Goal: Complete application form

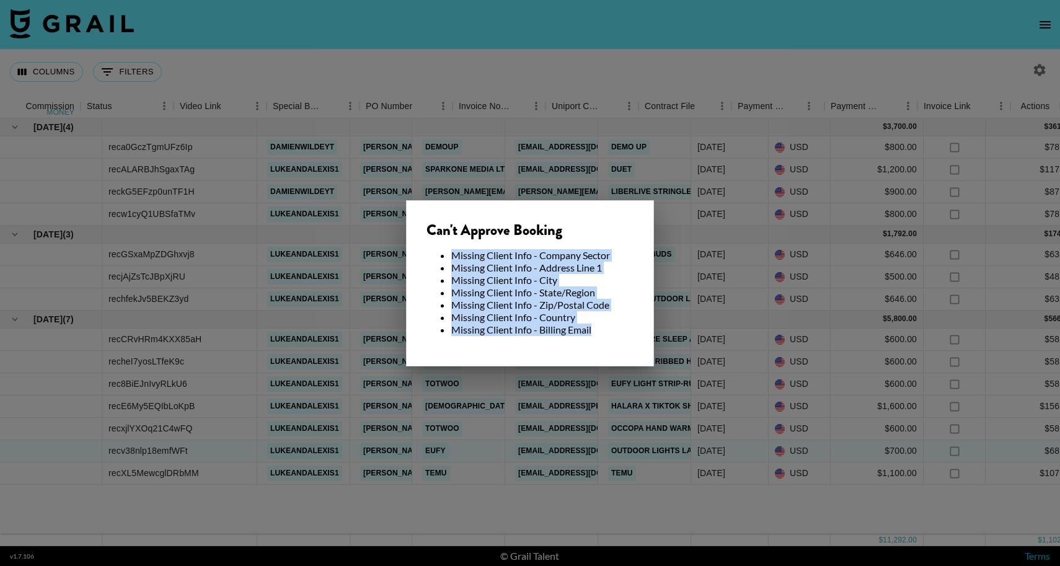
scroll to position [0, 998]
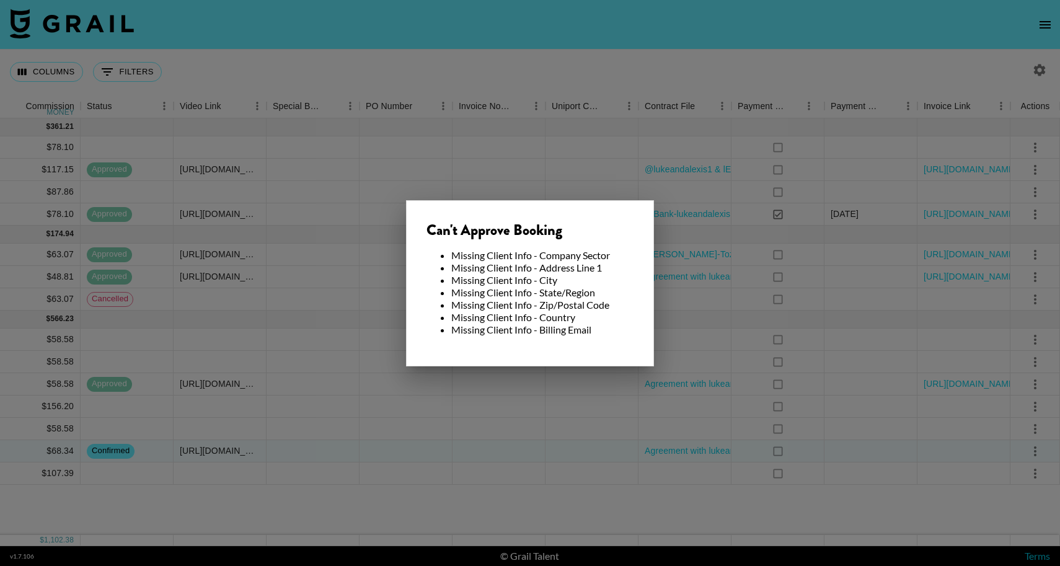
click at [459, 53] on div at bounding box center [530, 283] width 1060 height 566
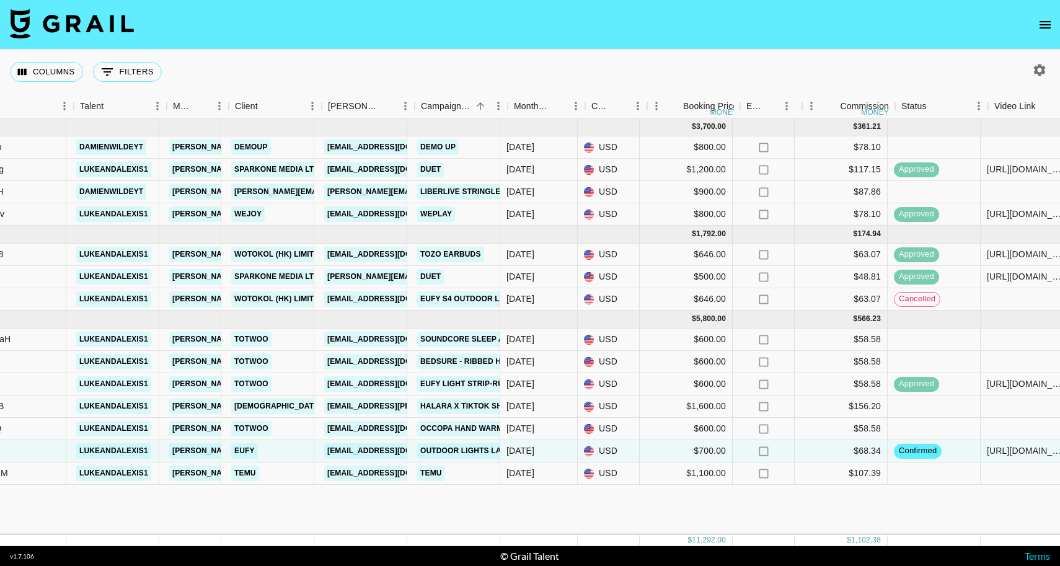
scroll to position [0, 184]
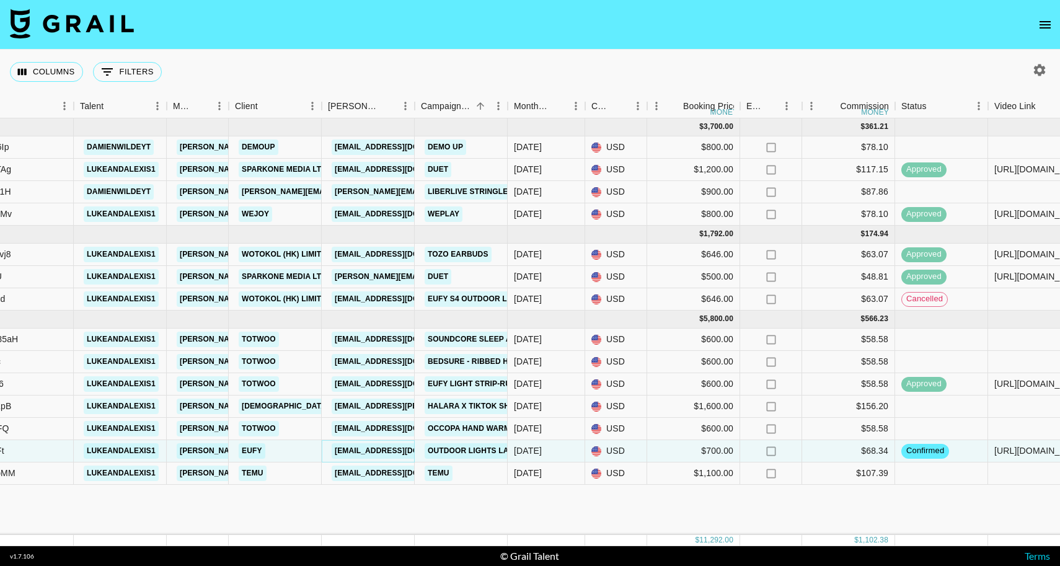
click at [378, 451] on link "[EMAIL_ADDRESS][DOMAIN_NAME]" at bounding box center [401, 451] width 139 height 16
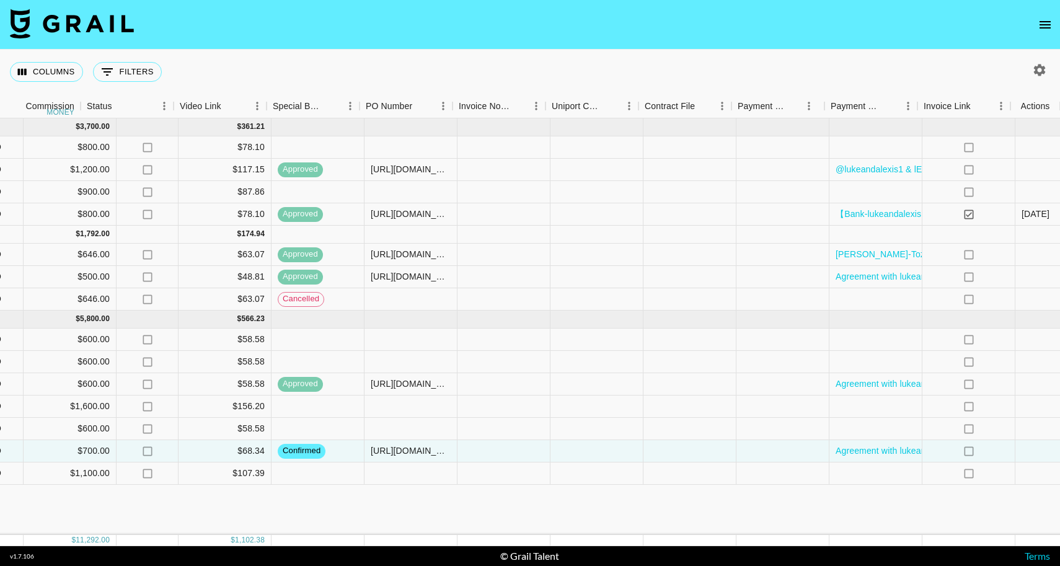
scroll to position [0, 998]
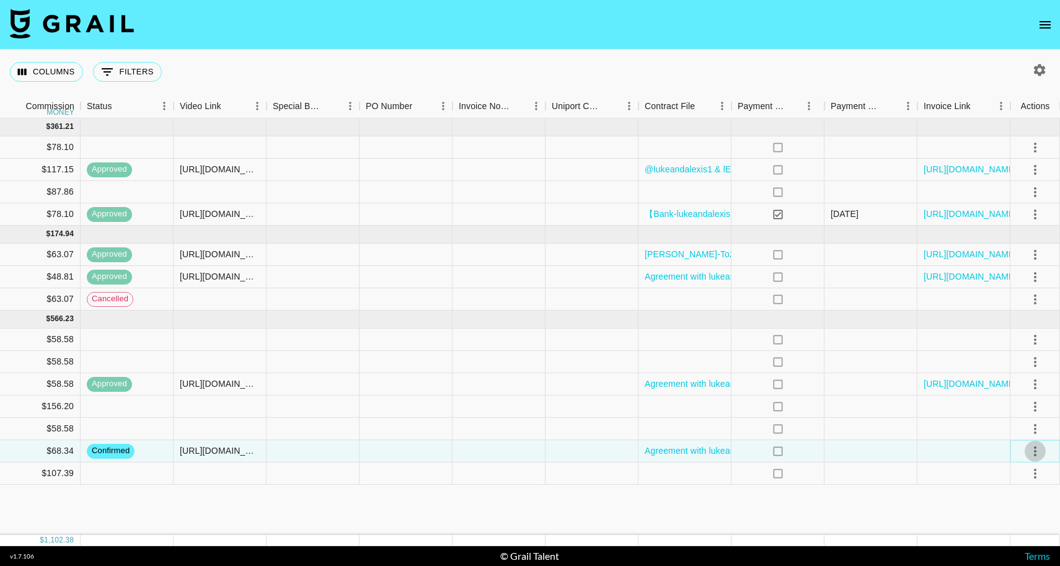
click at [1035, 451] on icon "select merge strategy" at bounding box center [1035, 451] width 2 height 10
click at [1014, 430] on div "Approve" at bounding box center [1009, 424] width 38 height 15
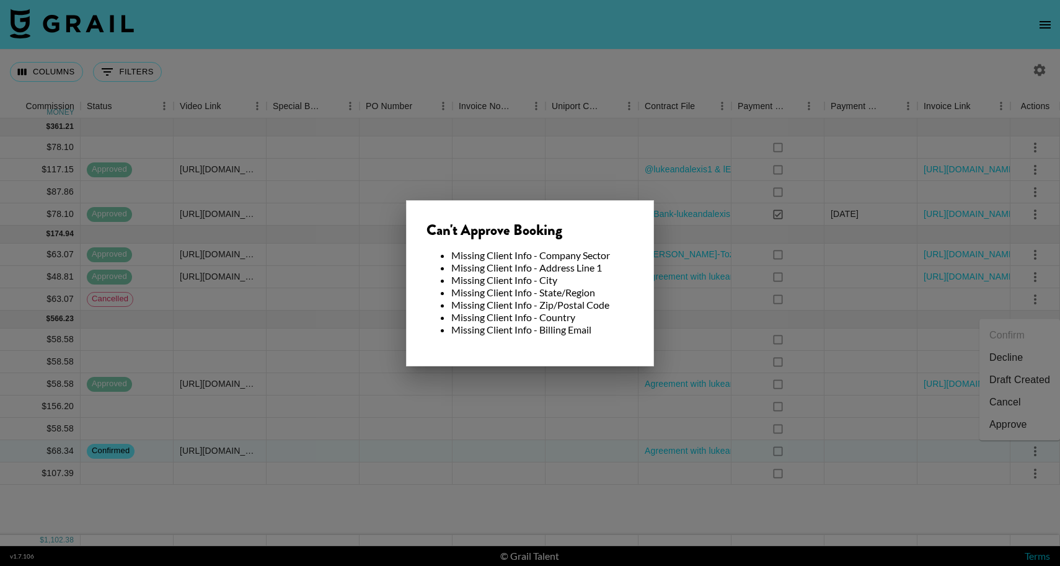
click at [618, 461] on div at bounding box center [530, 283] width 1060 height 566
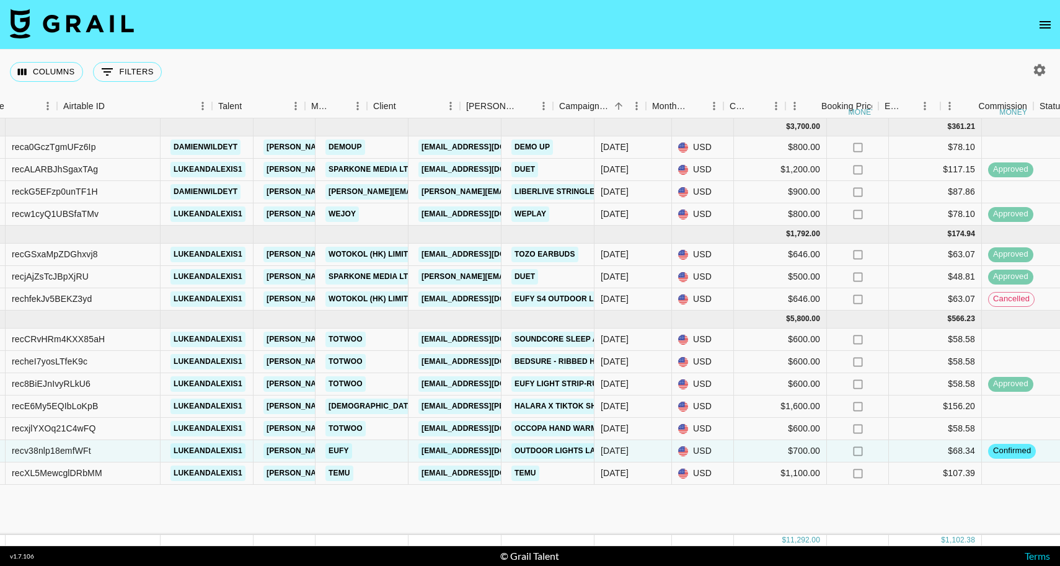
scroll to position [0, 0]
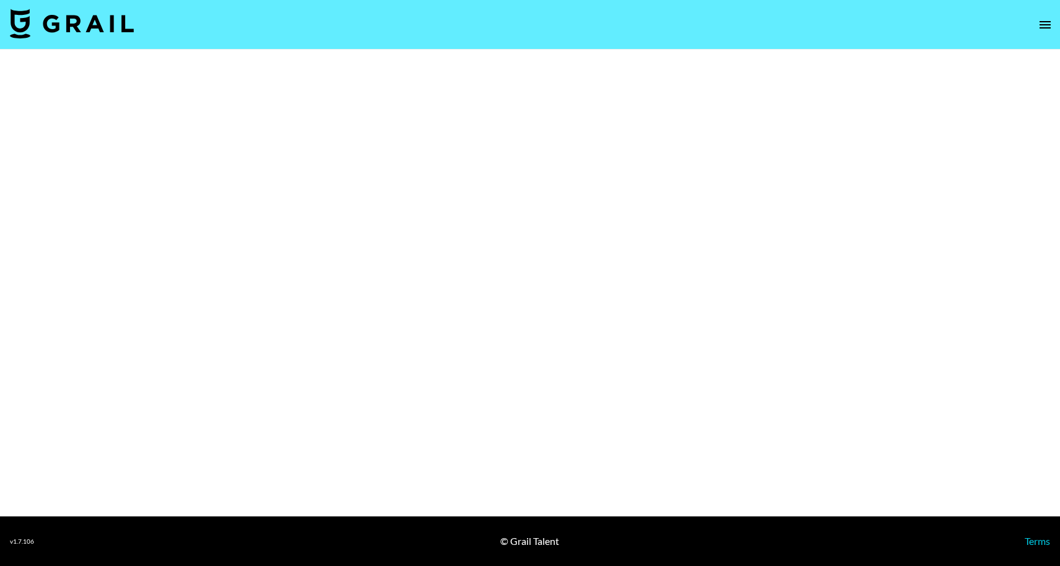
select select "Brand"
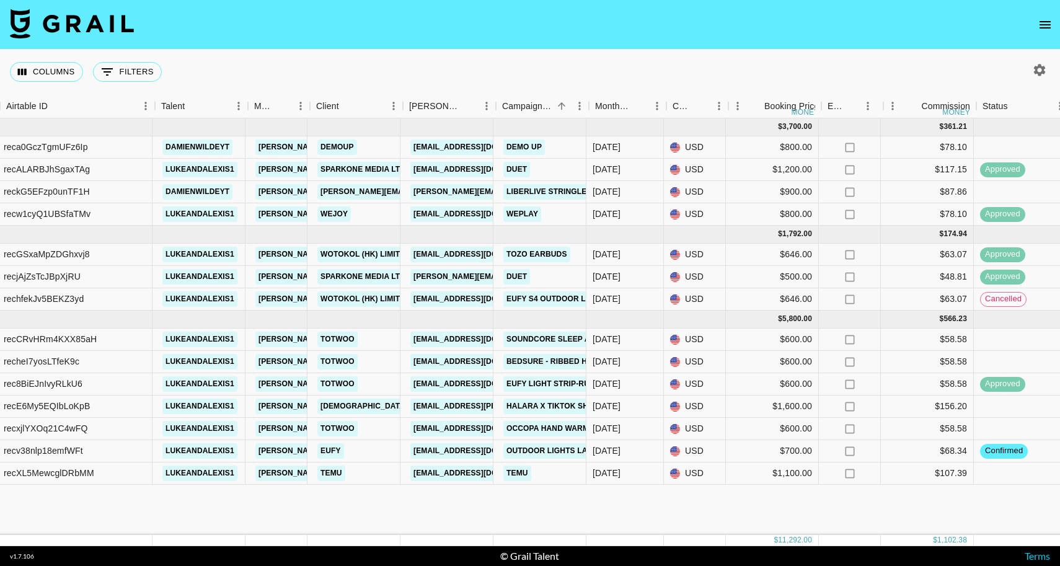
scroll to position [0, 101]
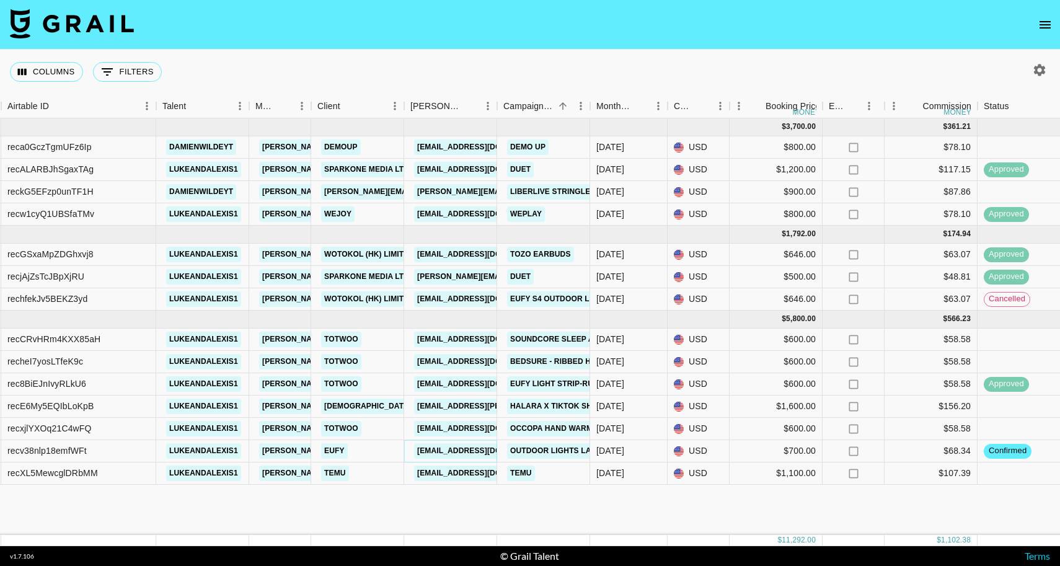
click at [456, 453] on link "[EMAIL_ADDRESS][DOMAIN_NAME]" at bounding box center [483, 451] width 139 height 16
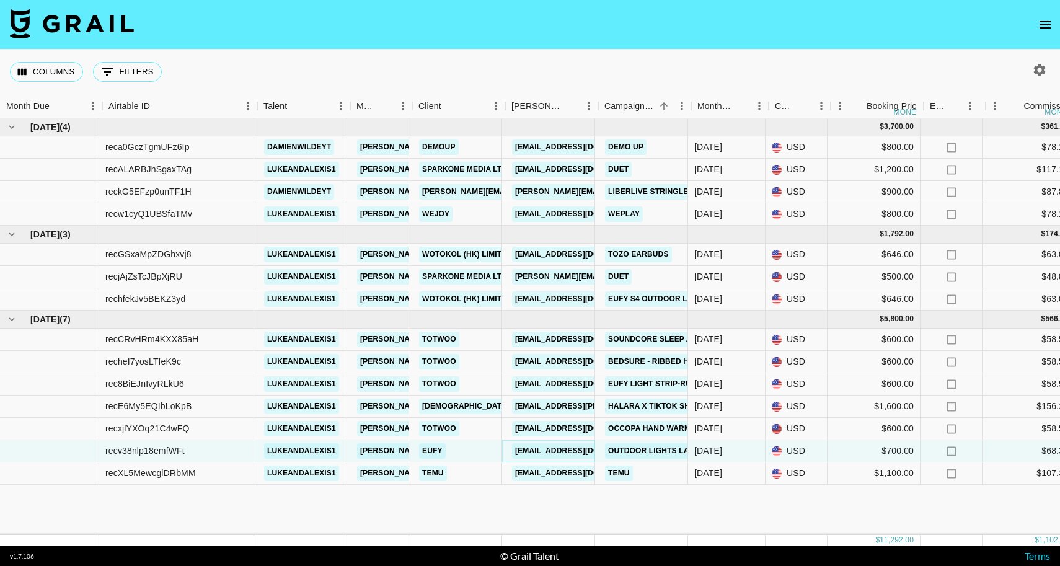
scroll to position [0, 0]
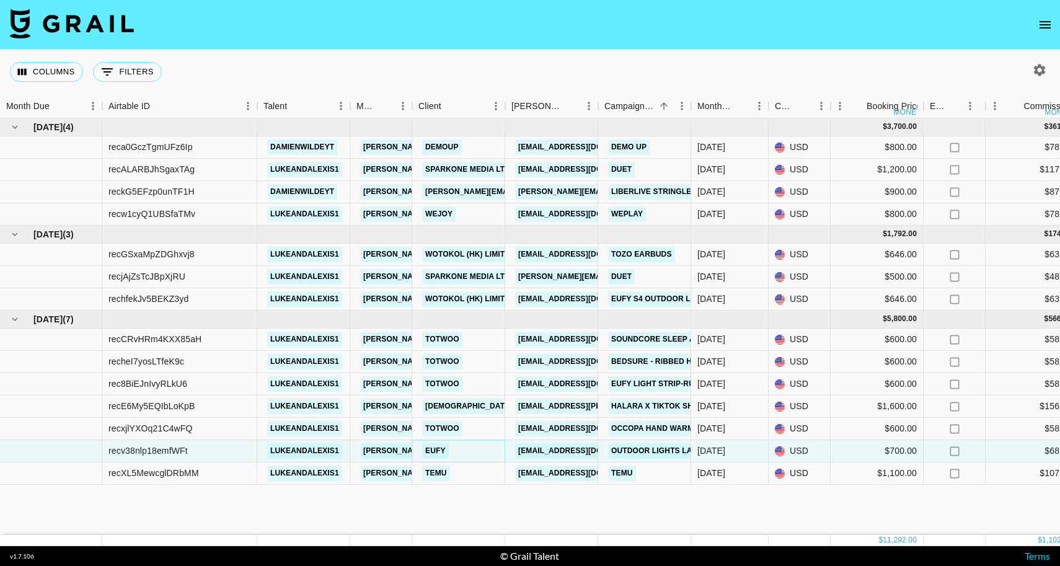
click at [440, 450] on link "Eufy" at bounding box center [435, 451] width 27 height 16
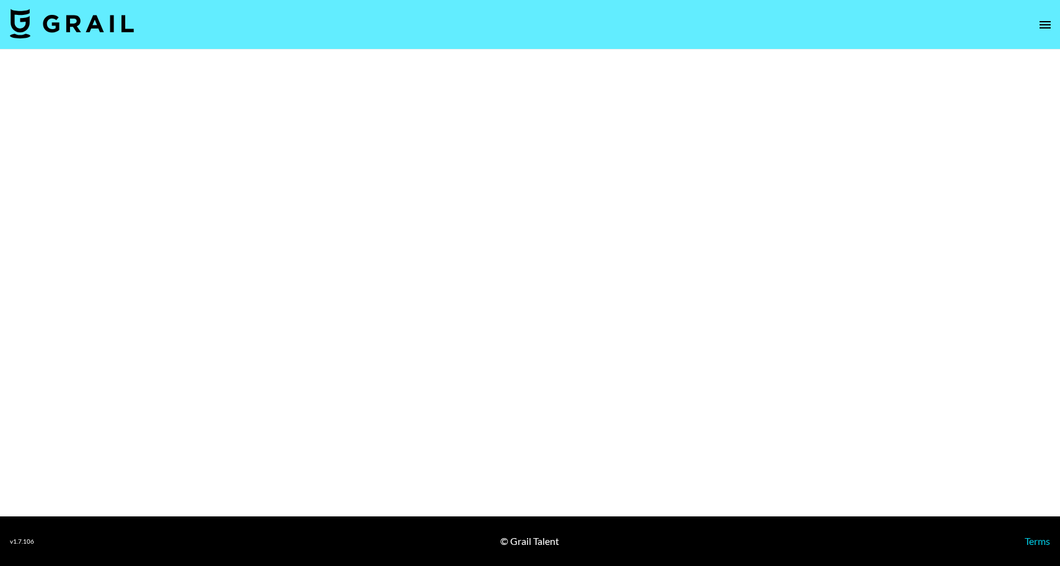
select select "Brand"
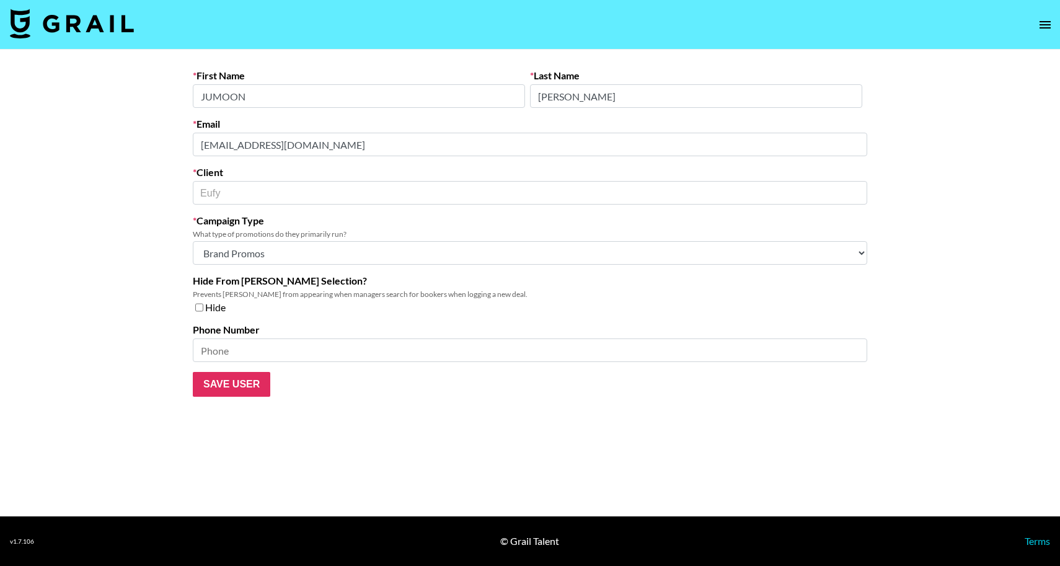
click at [262, 256] on select "Choose Type... Song Promos Brand Promos Both (They work at an agency)" at bounding box center [530, 253] width 675 height 24
click at [193, 241] on select "Choose Type... Song Promos Brand Promos Both (They work at an agency)" at bounding box center [530, 253] width 675 height 24
click at [262, 256] on select "Choose Type... Song Promos Brand Promos Both (They work at an agency)" at bounding box center [530, 253] width 675 height 24
click at [193, 241] on select "Choose Type... Song Promos Brand Promos Both (They work at an agency)" at bounding box center [530, 253] width 675 height 24
click at [248, 344] on input at bounding box center [530, 351] width 675 height 24
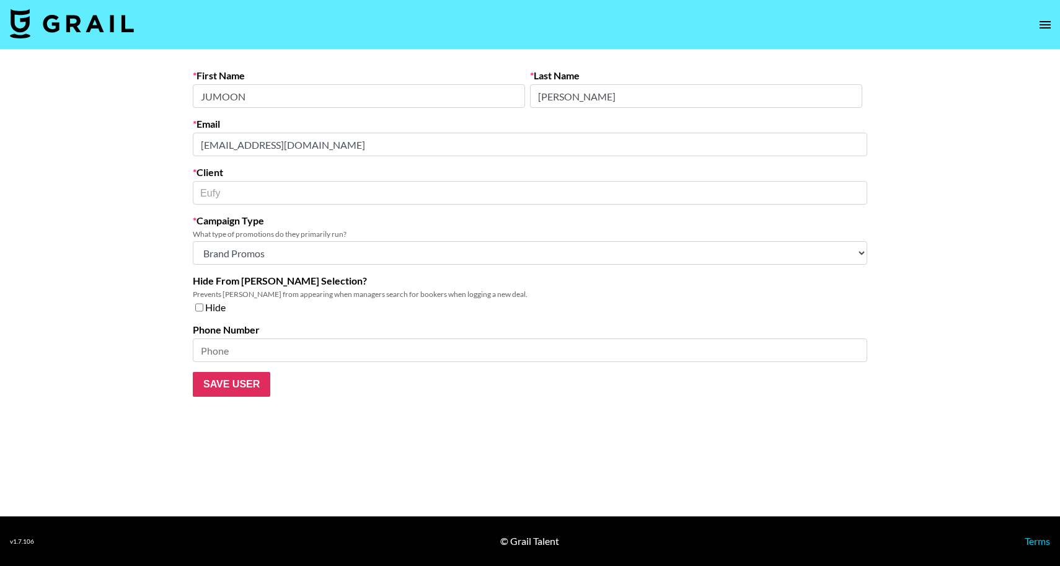
select select "Brand"
click at [64, 27] on img at bounding box center [72, 24] width 124 height 30
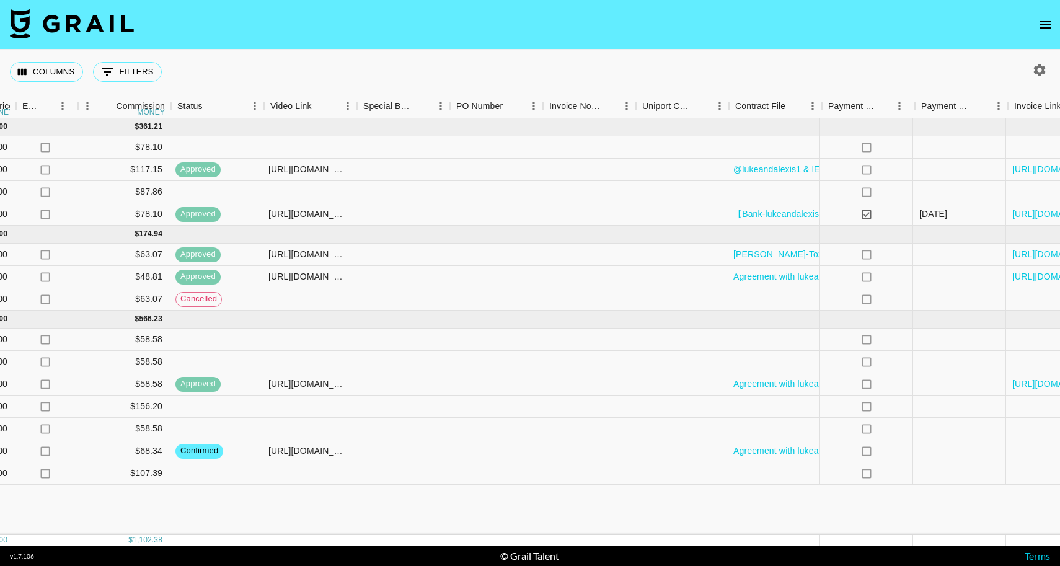
scroll to position [0, 998]
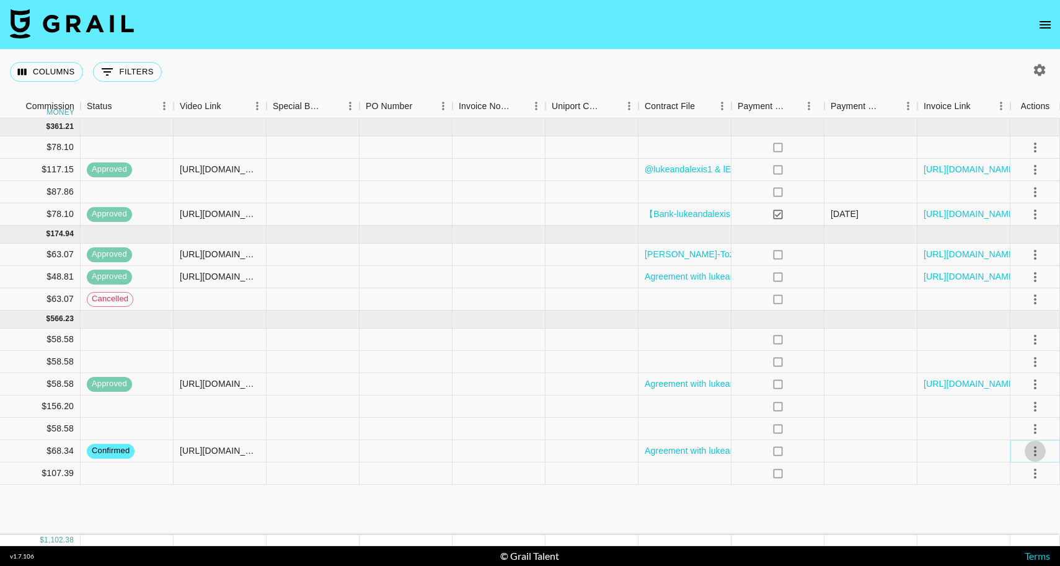
click at [1036, 453] on icon "select merge strategy" at bounding box center [1035, 451] width 15 height 15
click at [1008, 425] on div "Approve" at bounding box center [1009, 424] width 38 height 15
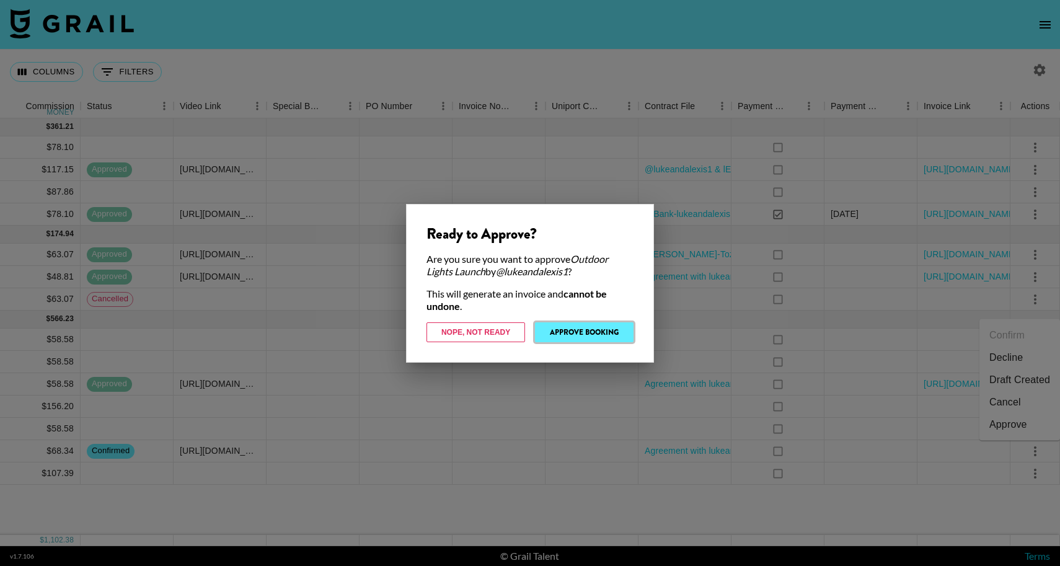
click at [579, 334] on button "Approve Booking" at bounding box center [584, 332] width 99 height 20
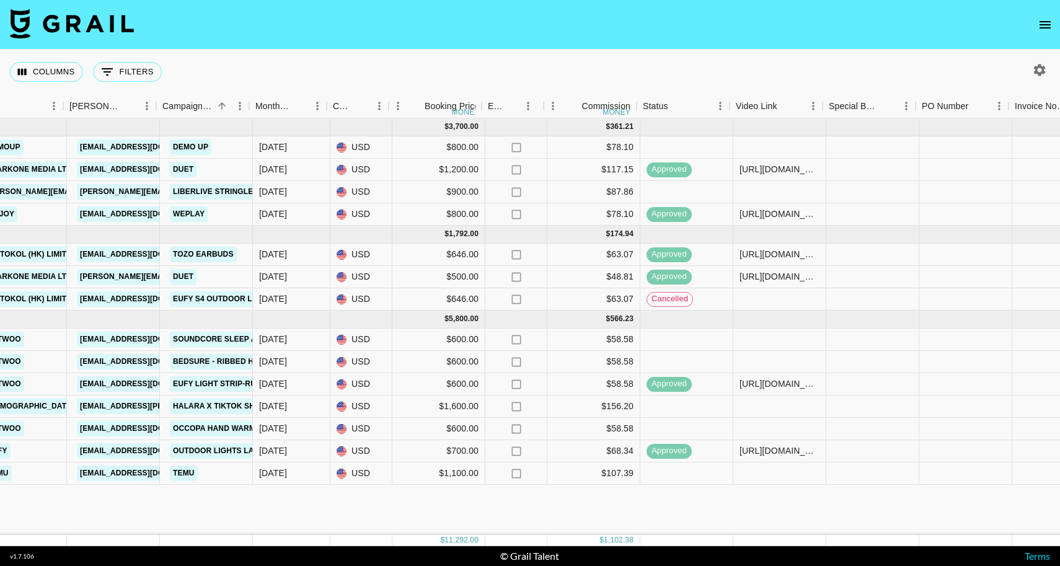
scroll to position [0, 448]
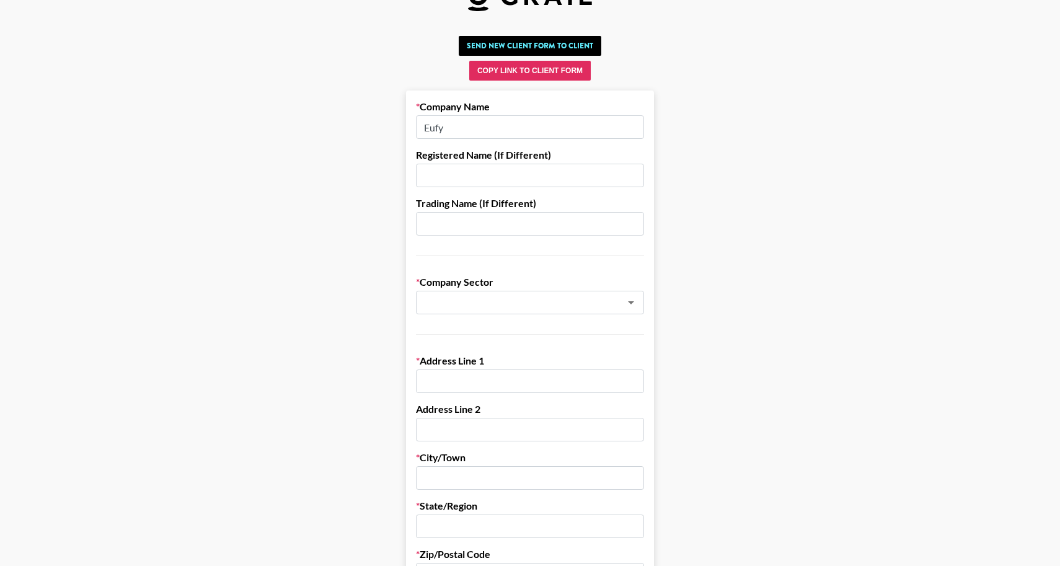
scroll to position [39, 0]
click at [445, 378] on input "text" at bounding box center [530, 381] width 228 height 24
paste input "[STREET_ADDRESS][PERSON_NAME]"
drag, startPoint x: 573, startPoint y: 380, endPoint x: 513, endPoint y: 383, distance: 60.2
click at [513, 383] on input "[STREET_ADDRESS][PERSON_NAME]" at bounding box center [530, 381] width 228 height 24
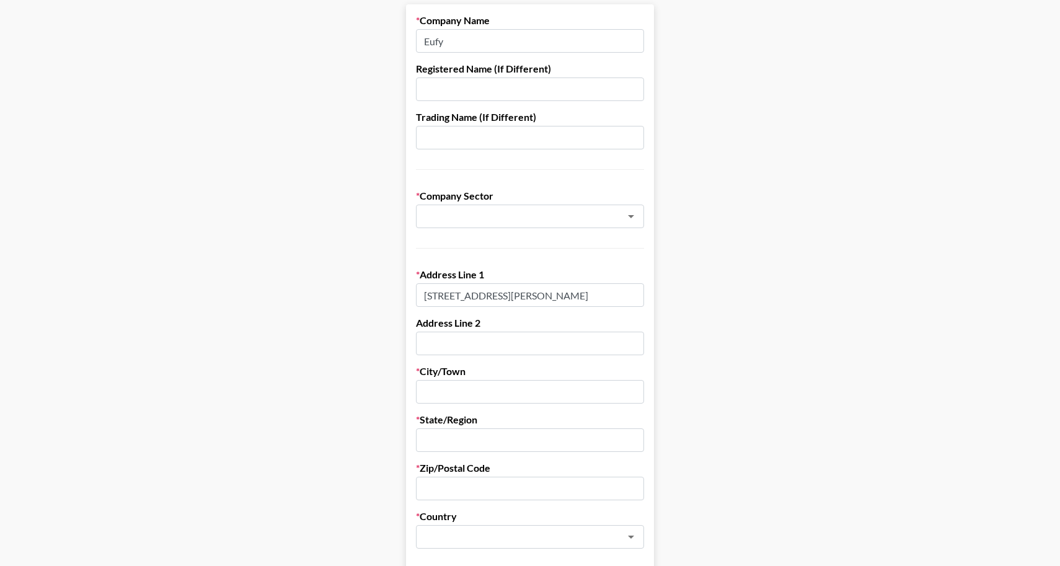
scroll to position [123, 0]
type input "[STREET_ADDRESS][PERSON_NAME]"
click at [456, 346] on input "text" at bounding box center [530, 346] width 228 height 24
click at [451, 386] on input "text" at bounding box center [530, 394] width 228 height 24
type input "[GEOGRAPHIC_DATA]"
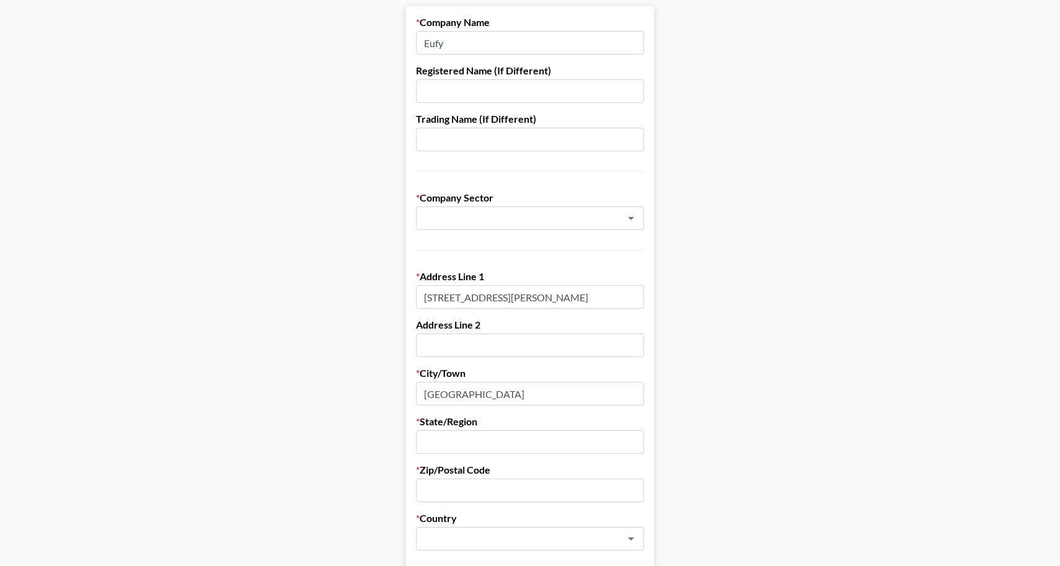
click at [482, 445] on input "text" at bounding box center [530, 442] width 228 height 24
type input "CA"
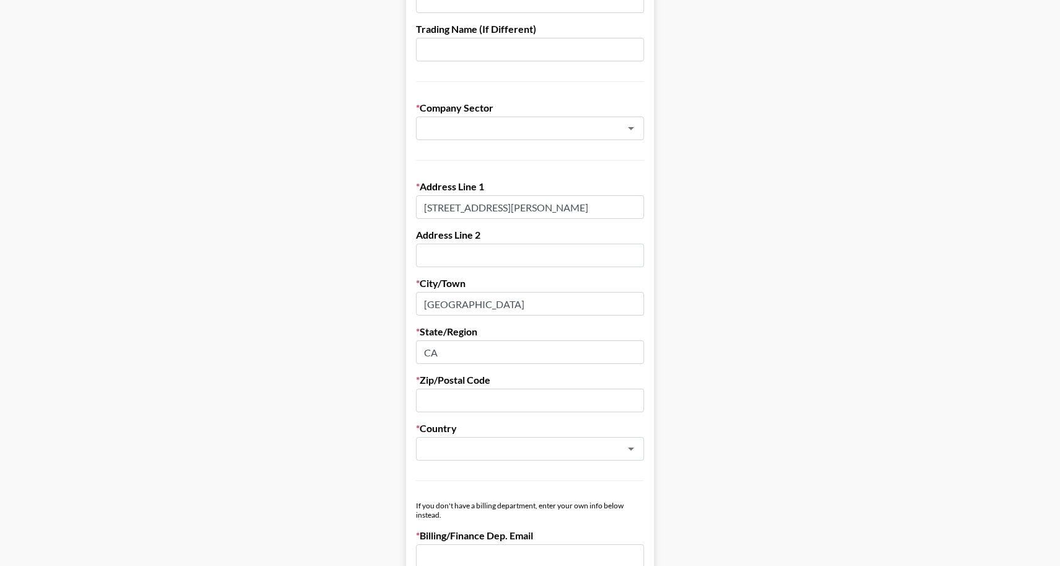
scroll to position [216, 0]
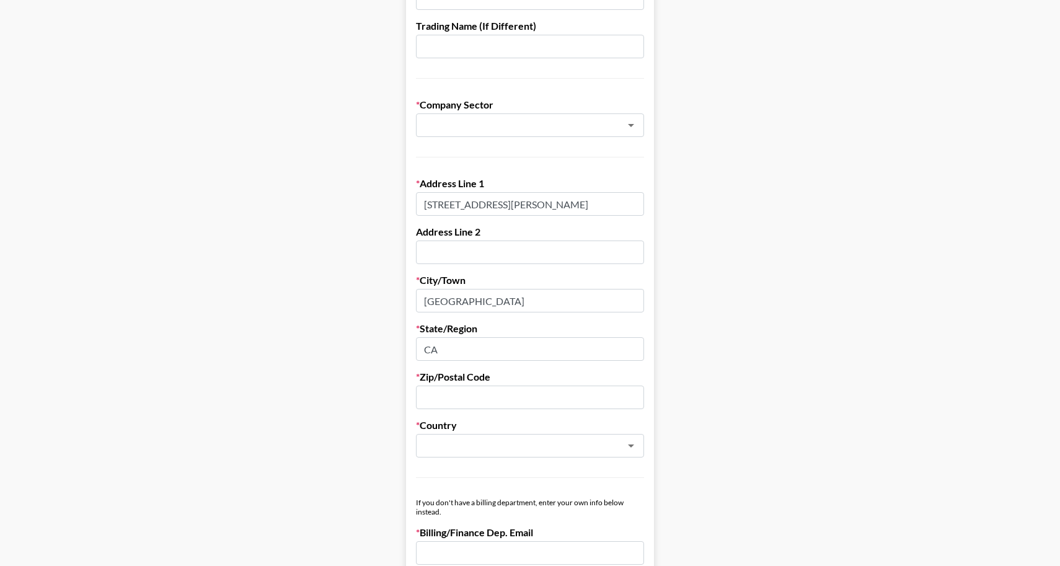
click at [496, 401] on input "text" at bounding box center [530, 398] width 228 height 24
type input "90035"
click at [750, 446] on main "Send New Client Form to Client Copy Link to Client Form Company Name Eufy Regis…" at bounding box center [530, 492] width 1041 height 1277
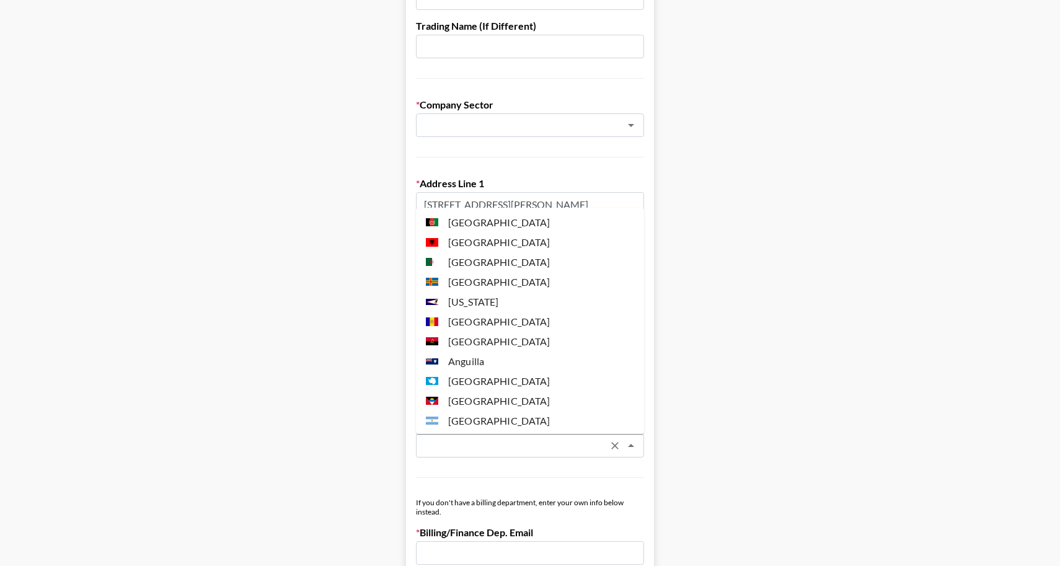
click at [543, 446] on input "text" at bounding box center [514, 446] width 180 height 14
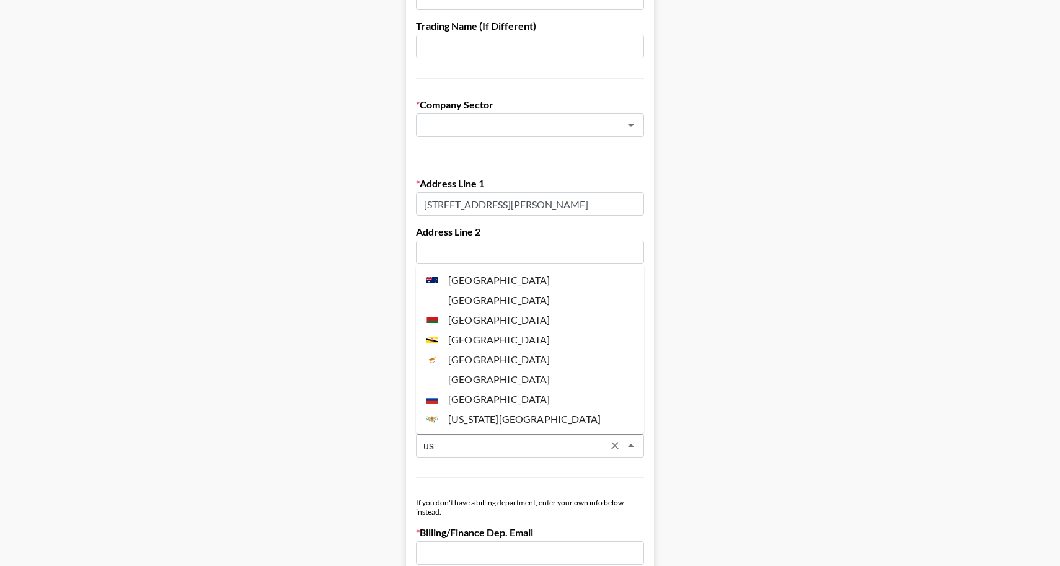
scroll to position [0, 0]
type input "u"
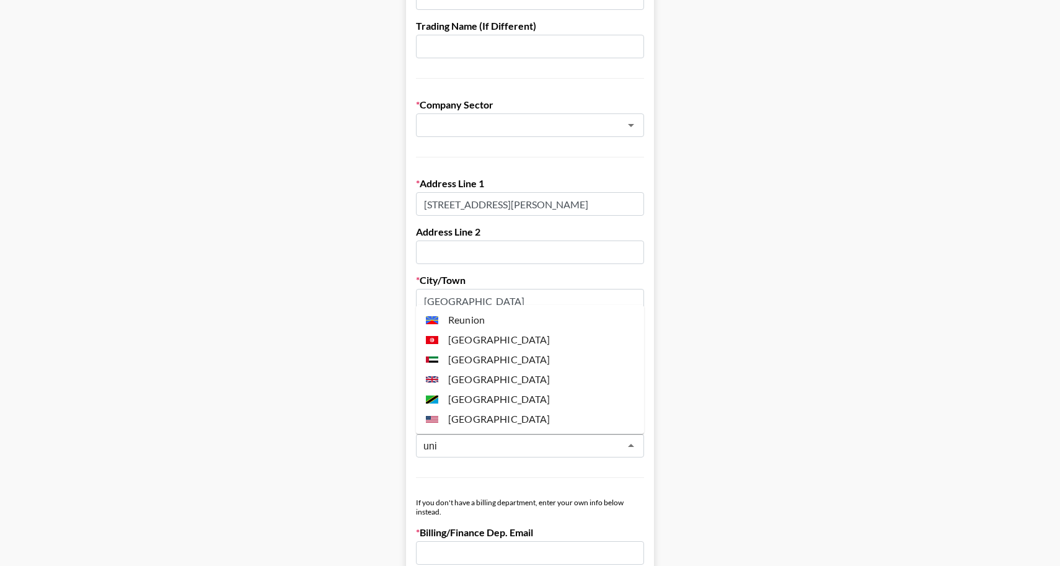
click at [499, 424] on li "United States" at bounding box center [530, 419] width 228 height 20
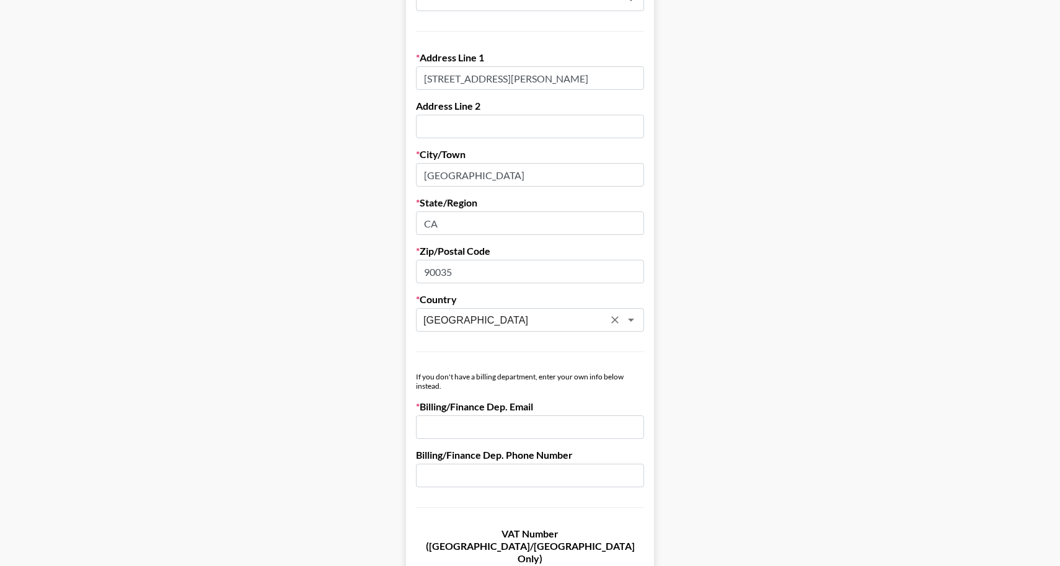
scroll to position [358, 0]
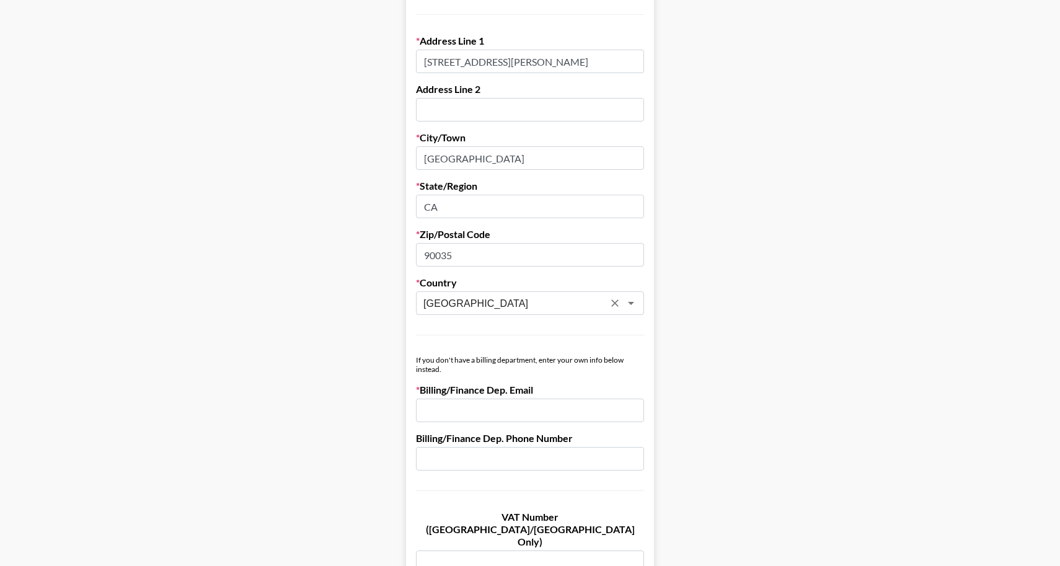
type input "United States"
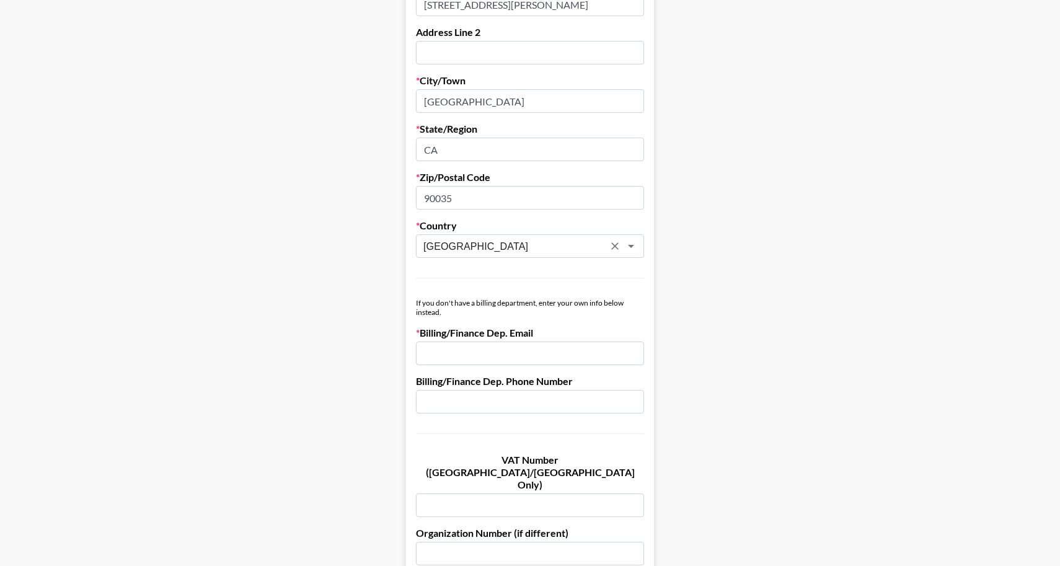
scroll to position [430, 0]
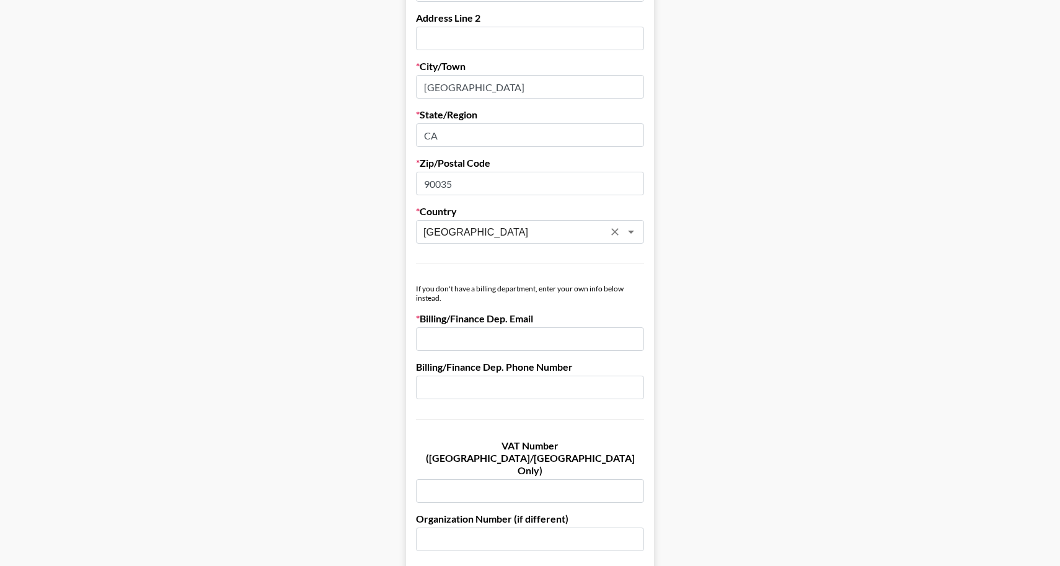
click at [461, 330] on input "email" at bounding box center [530, 339] width 228 height 24
paste input "scarlett@jumoon.us"
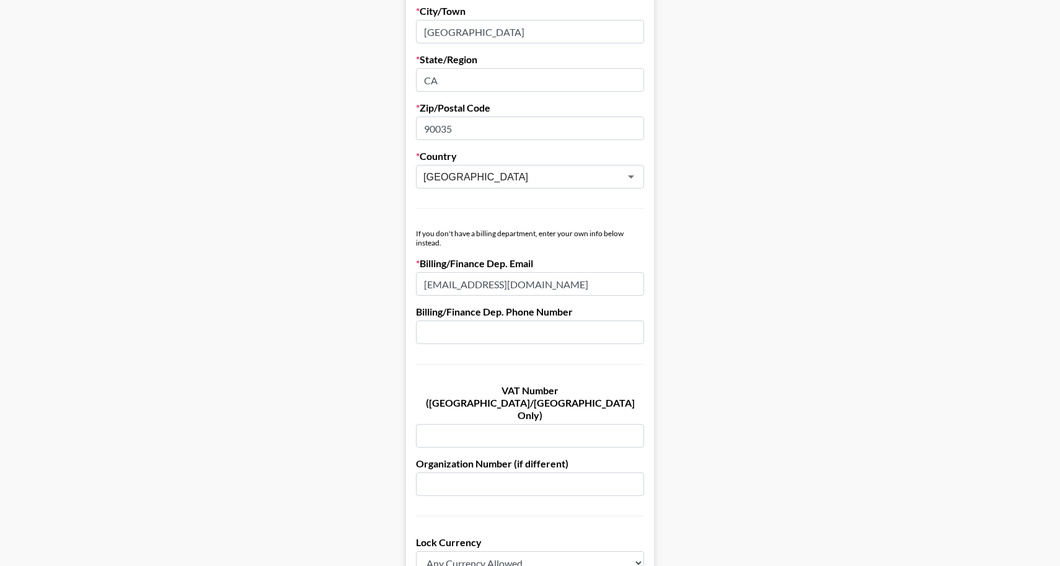
scroll to position [500, 0]
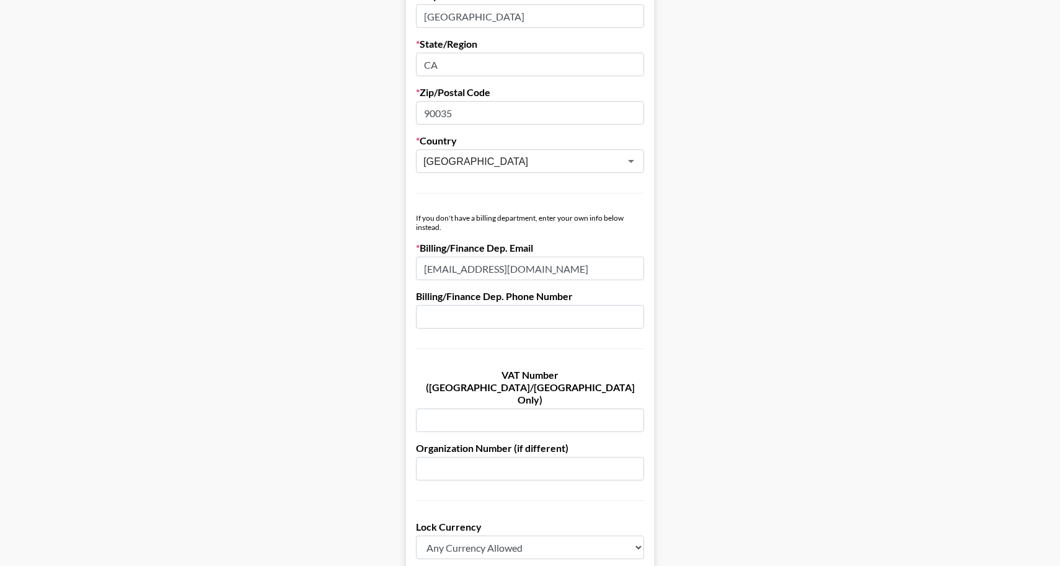
type input "scarlett@jumoon.us"
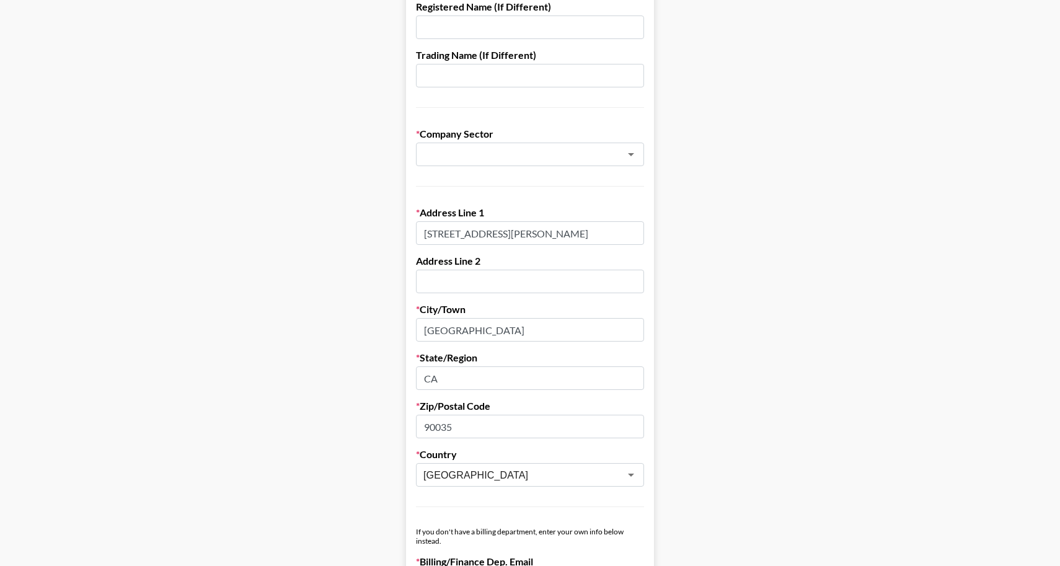
scroll to position [76, 0]
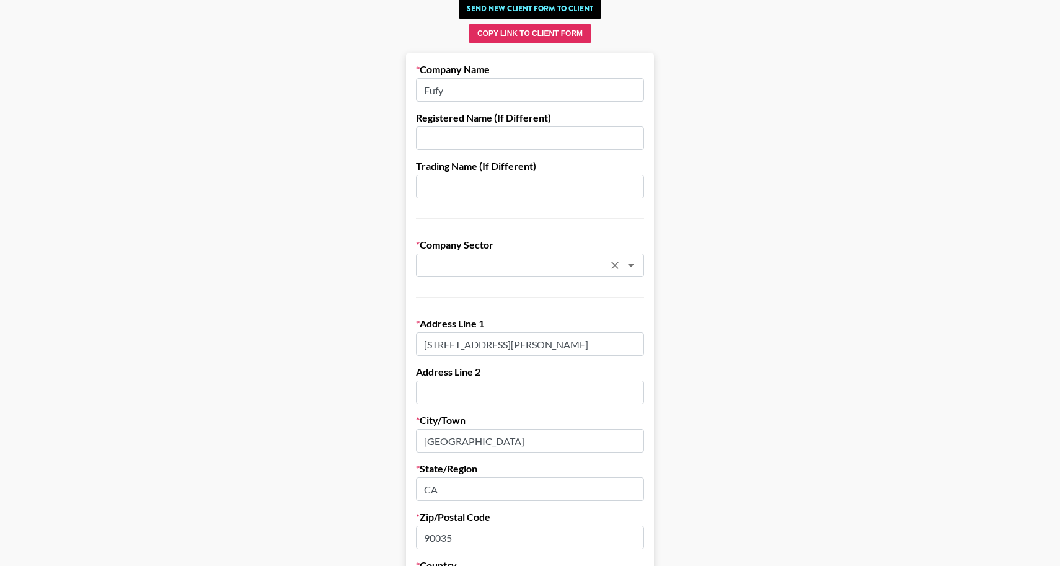
click at [459, 265] on input "text" at bounding box center [514, 266] width 180 height 14
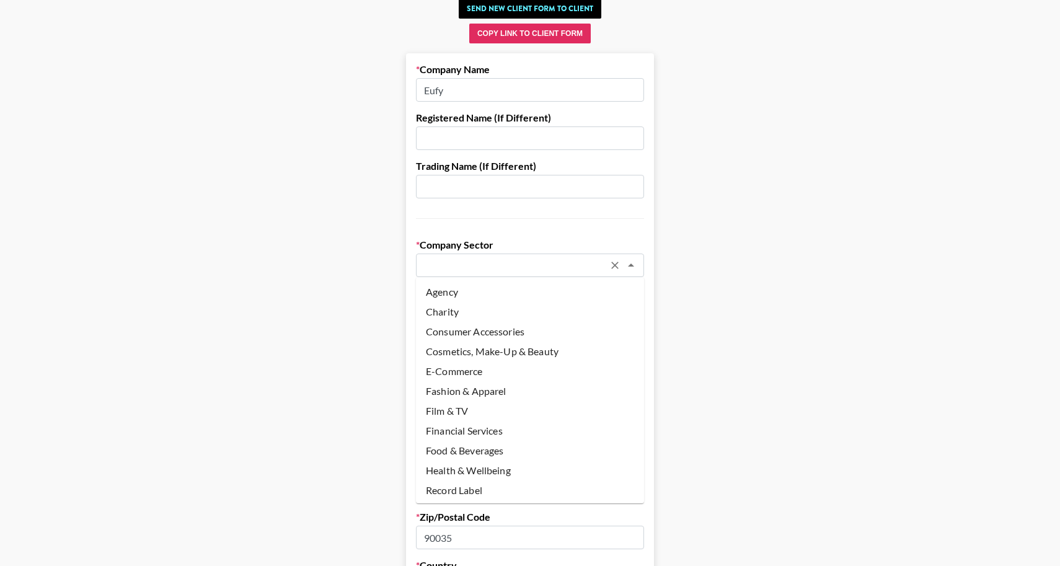
click at [457, 291] on li "Agency" at bounding box center [530, 292] width 228 height 20
type input "Agency"
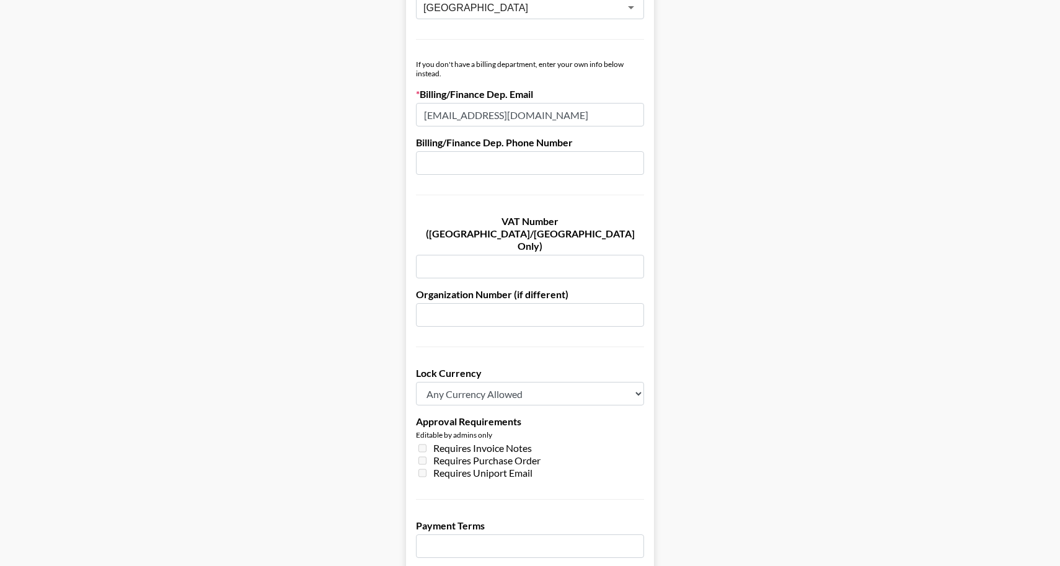
scroll to position [825, 0]
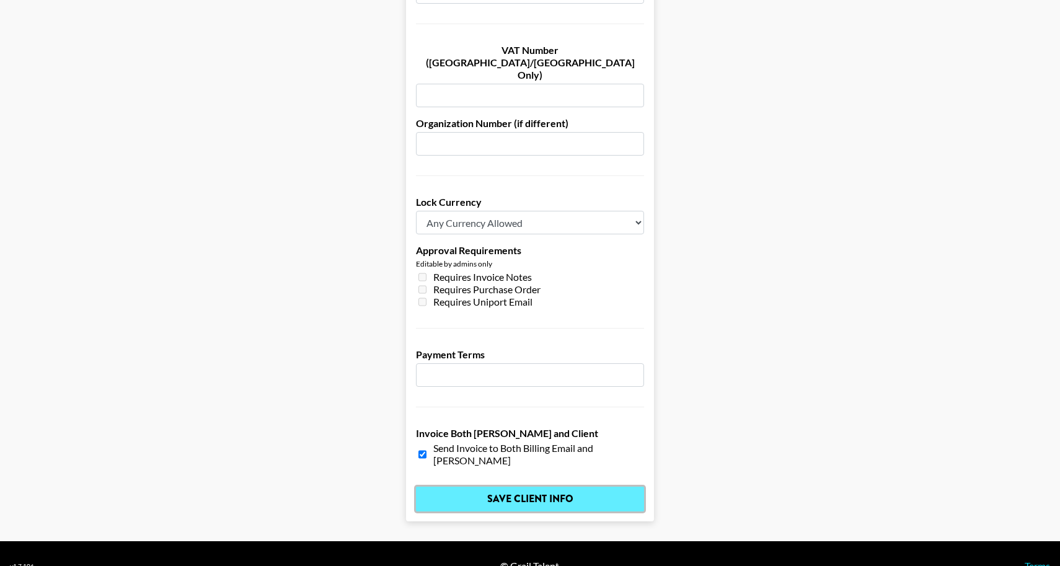
click at [517, 487] on input "Save Client Info" at bounding box center [530, 499] width 228 height 25
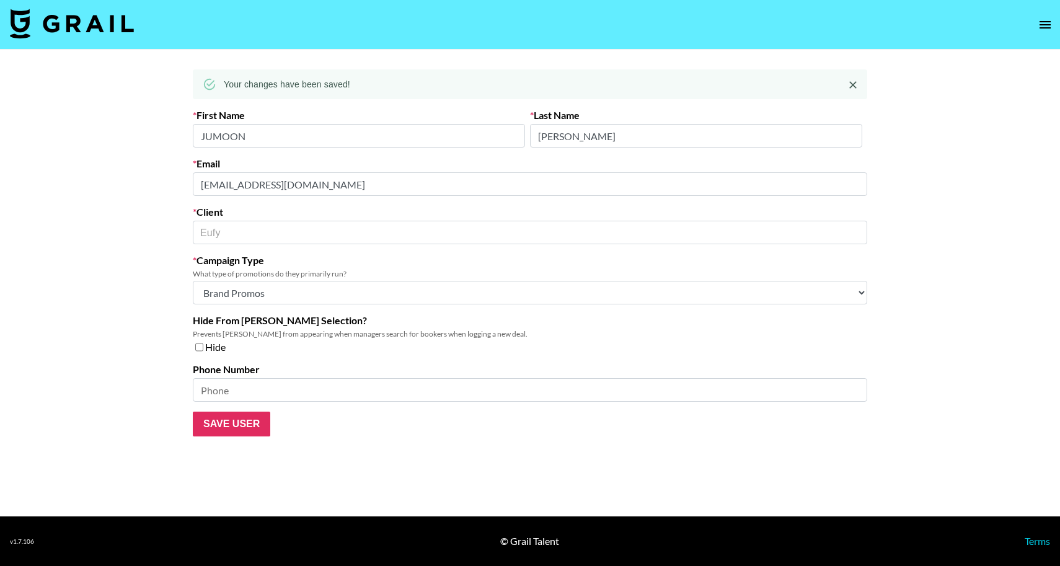
select select "Brand"
